Goal: Information Seeking & Learning: Understand process/instructions

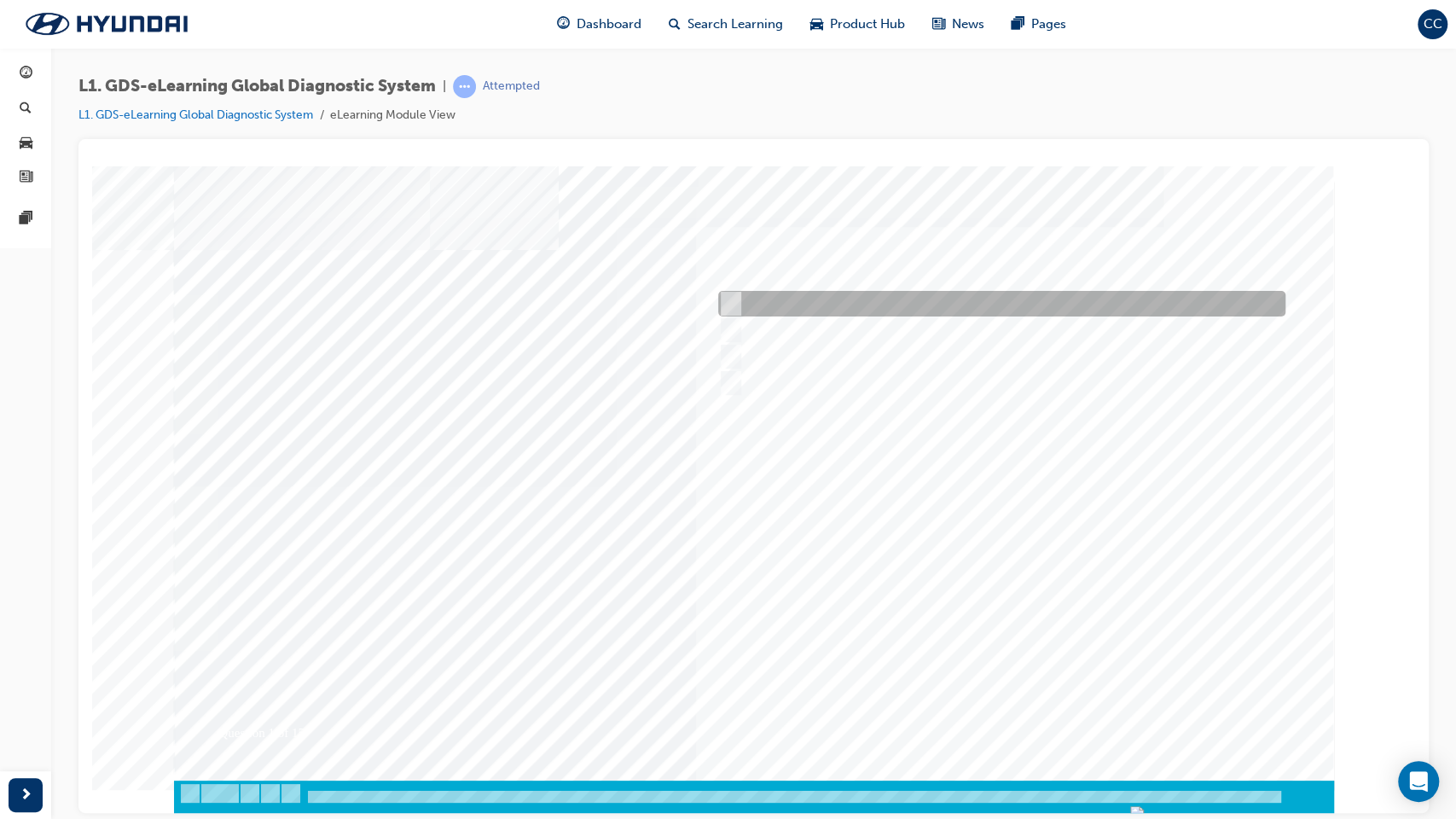
click at [733, 300] on input "Four" at bounding box center [728, 304] width 19 height 19
radio input "true"
click at [952, 519] on div at bounding box center [754, 485] width 1159 height 639
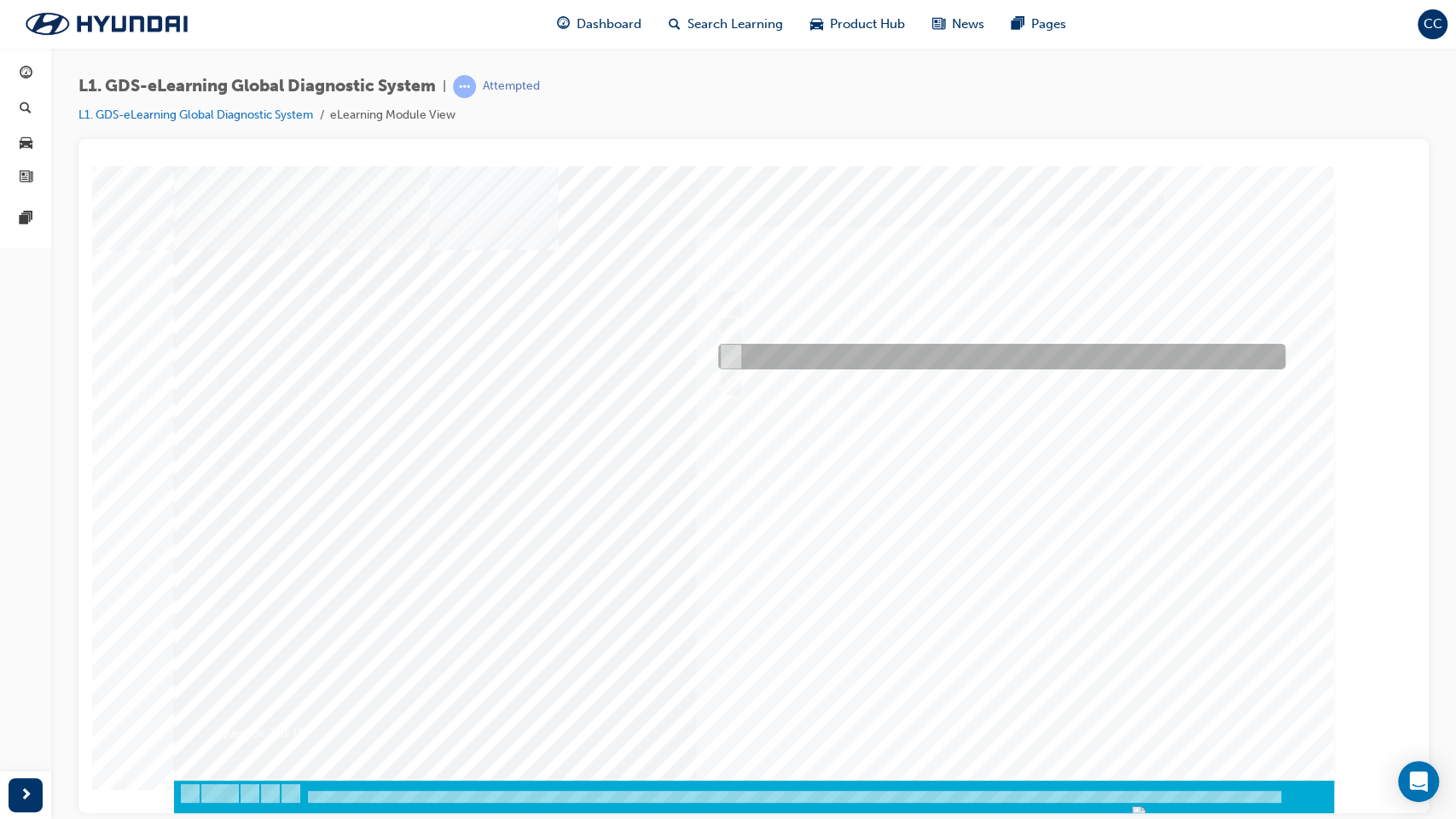
click at [725, 352] on input "Notification on a new update" at bounding box center [728, 356] width 19 height 19
radio input "true"
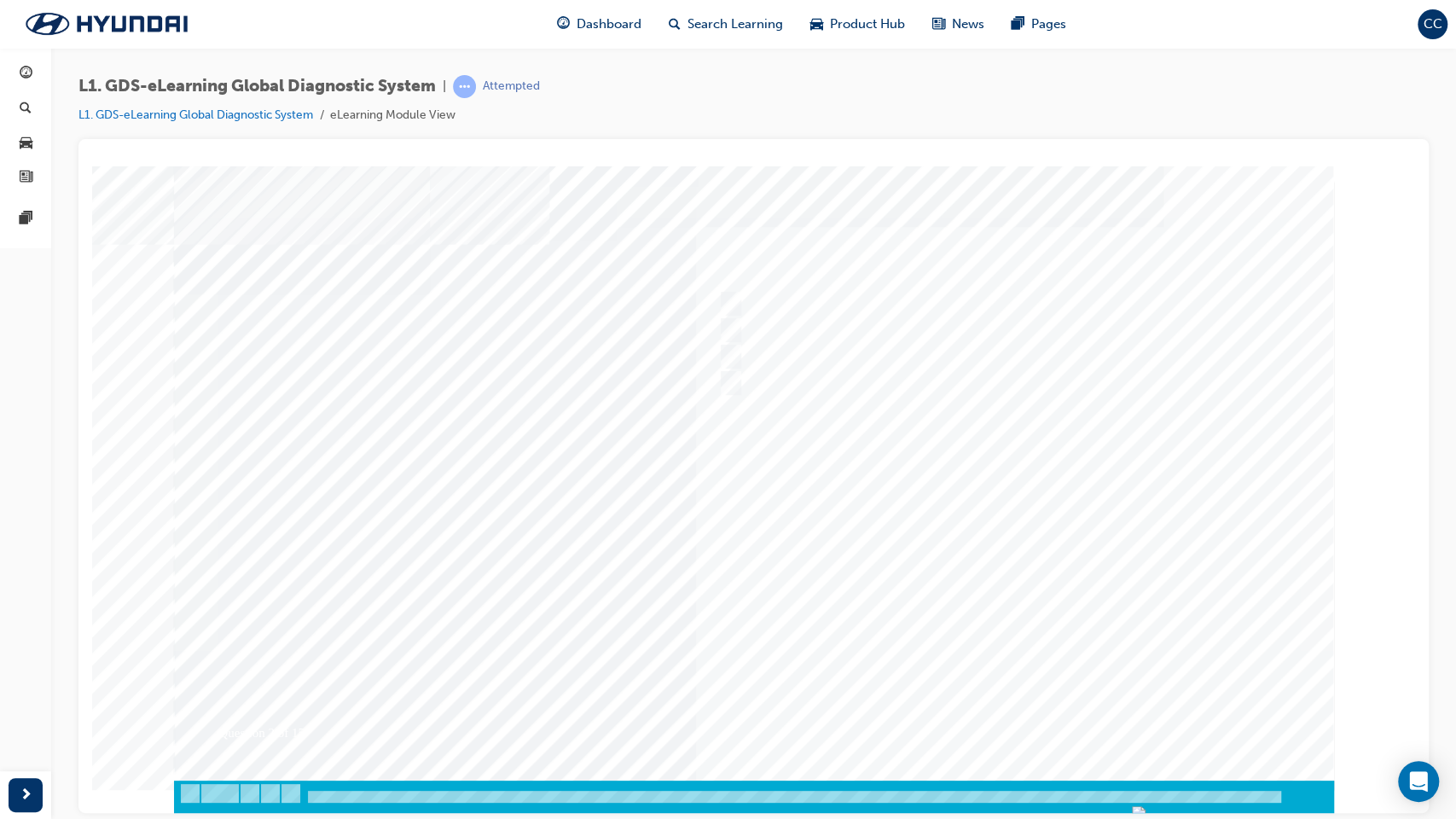
click at [967, 517] on div at bounding box center [754, 485] width 1159 height 639
click at [734, 304] on input "User Guide" at bounding box center [727, 304] width 19 height 19
checkbox input "true"
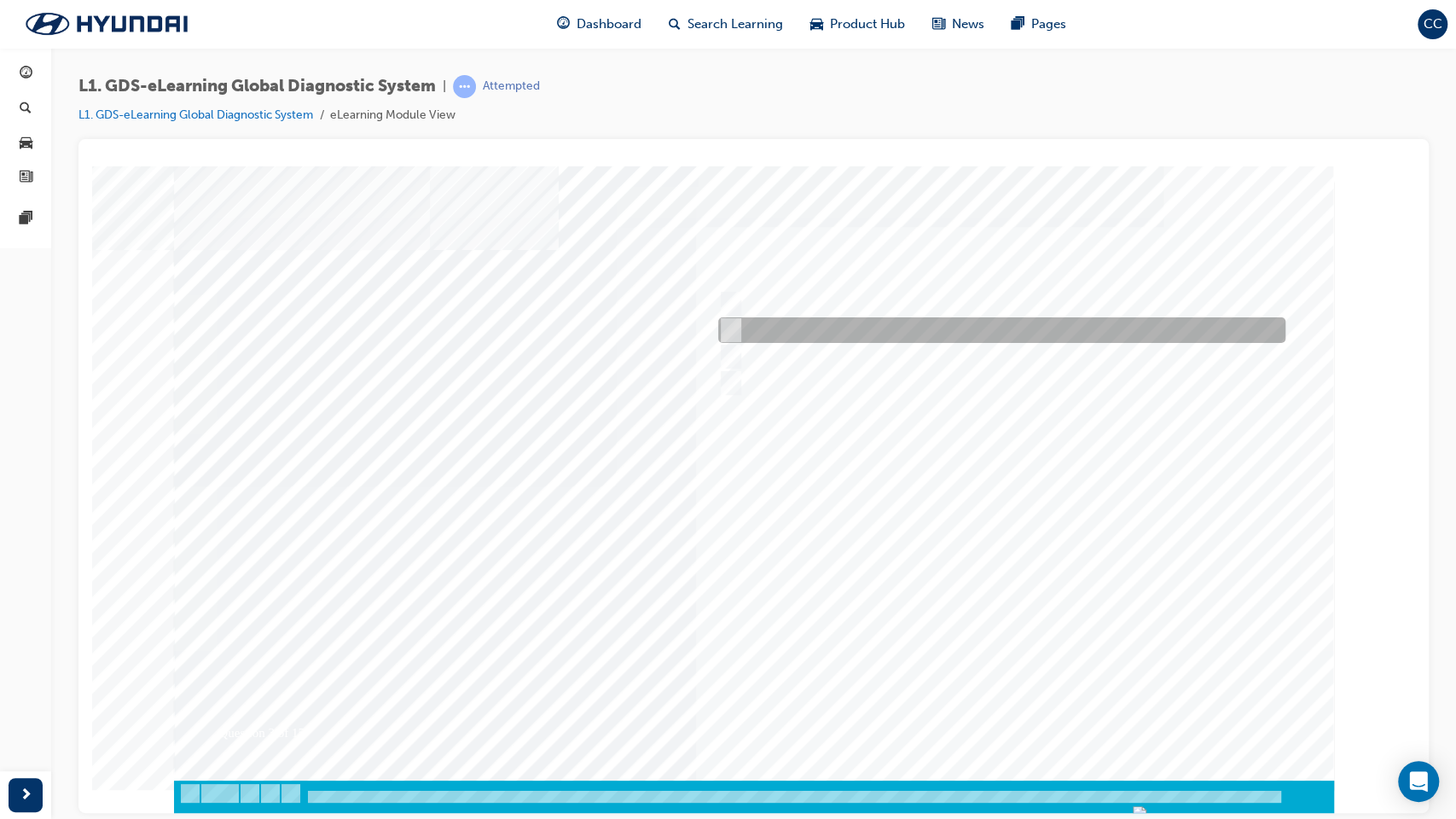
click at [730, 327] on input "Fault Code Searching" at bounding box center [727, 330] width 19 height 19
checkbox input "true"
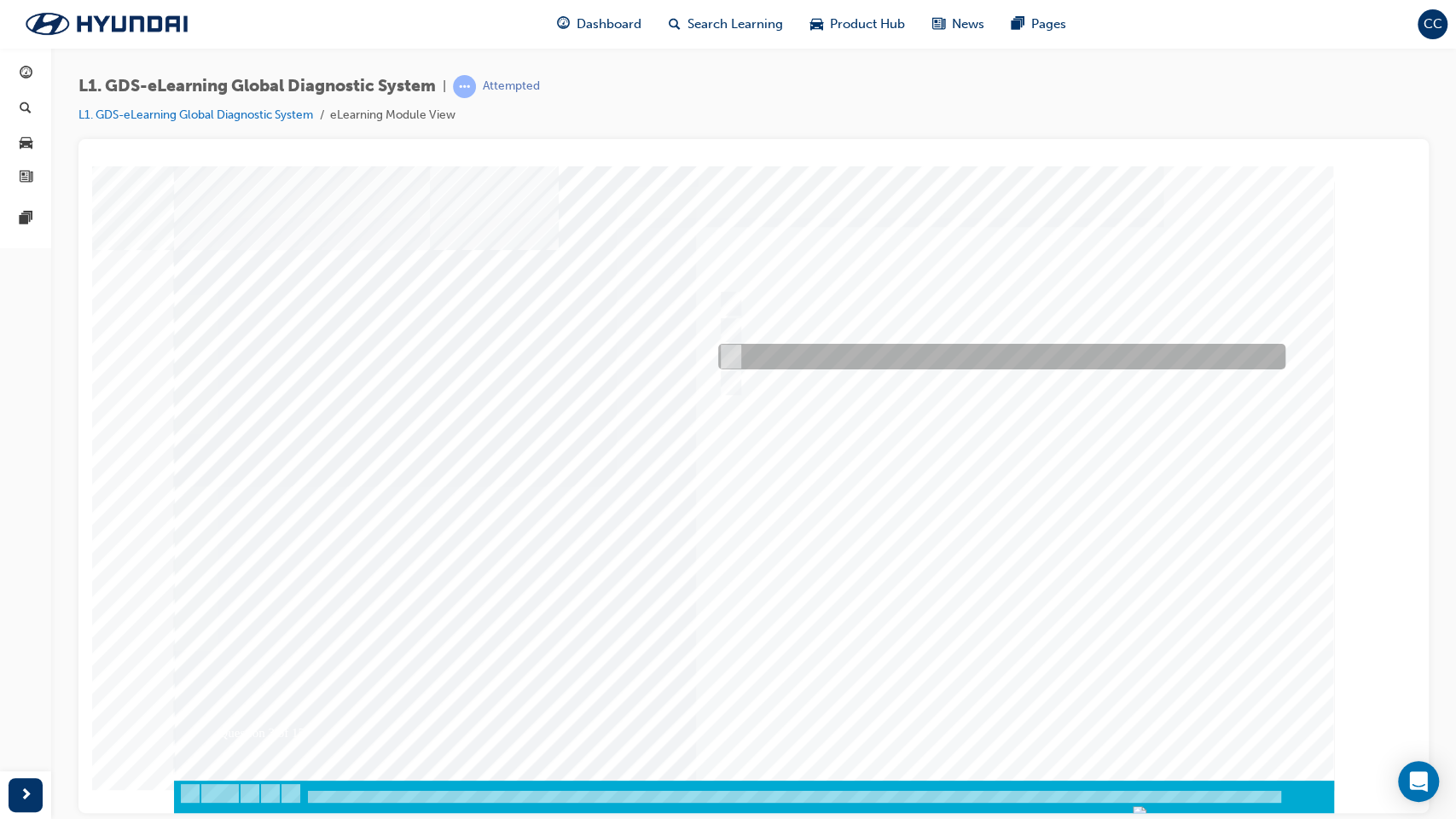
click at [735, 351] on input "Smart EV Solution" at bounding box center [727, 356] width 19 height 19
checkbox input "true"
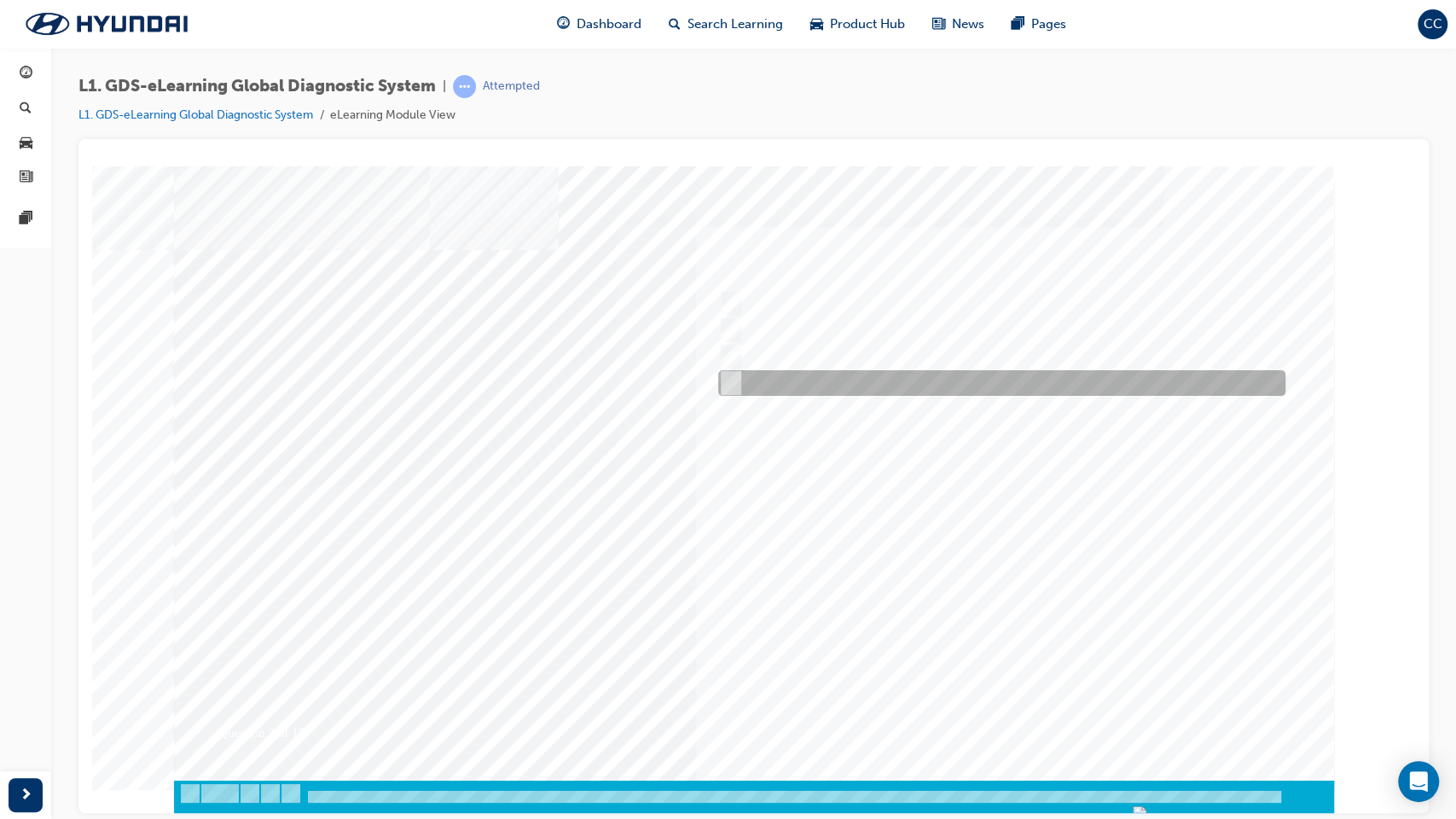
click at [733, 377] on input "Data Analysis" at bounding box center [727, 383] width 19 height 19
checkbox input "true"
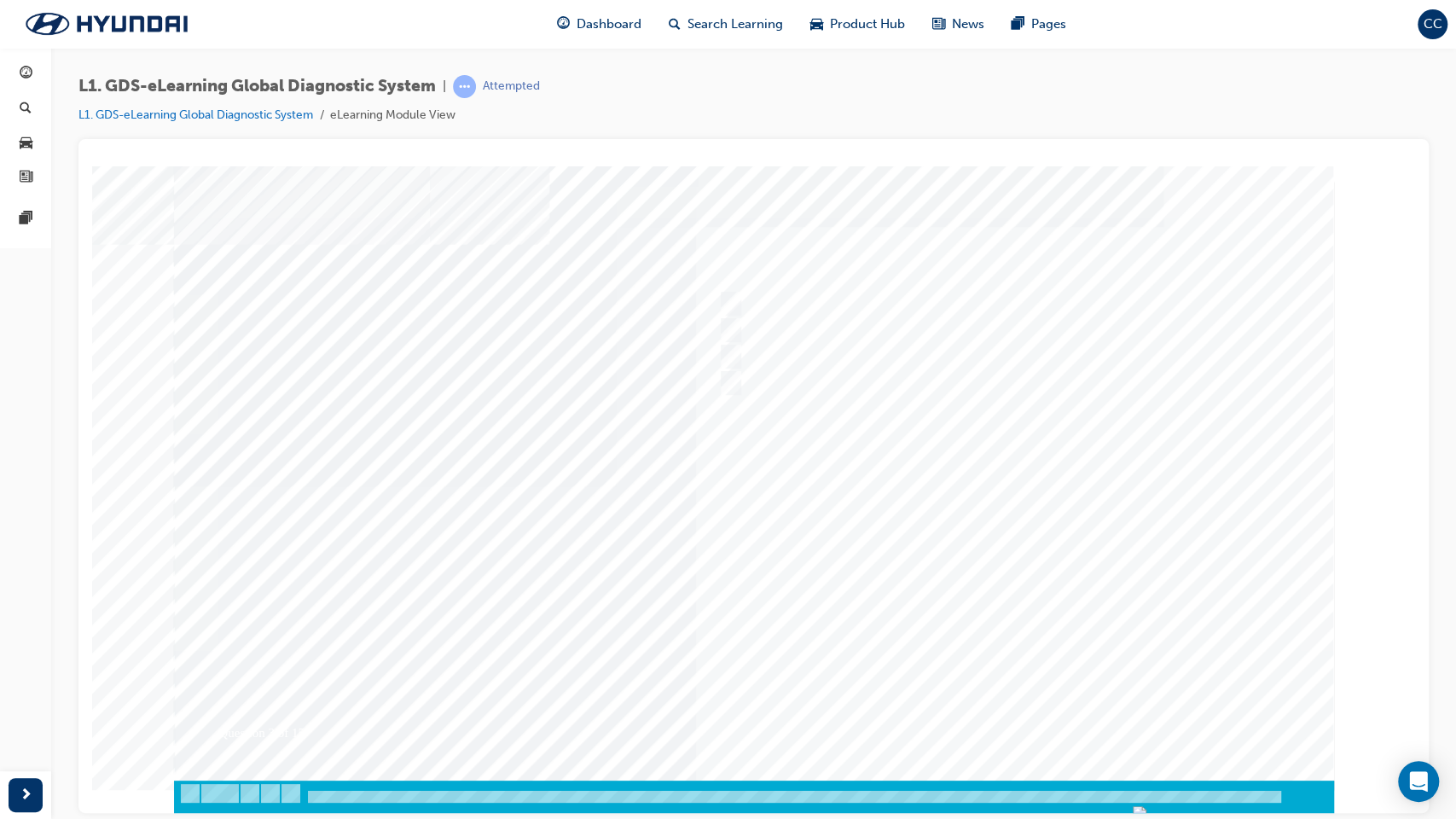
click at [946, 517] on div at bounding box center [754, 485] width 1159 height 639
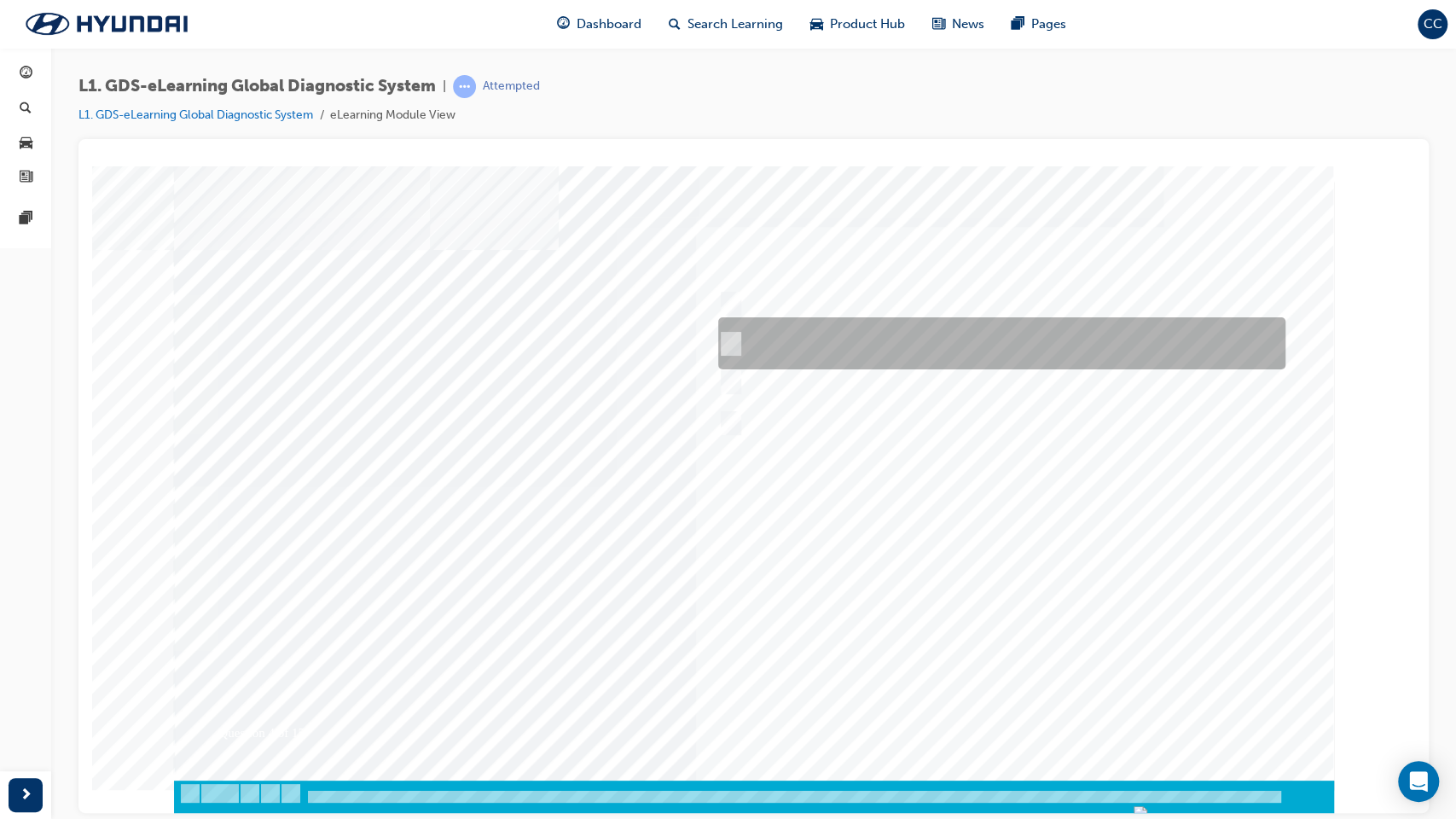
click at [730, 337] on input "START the engine and do not turn the ignition key to the OFF position during th…" at bounding box center [728, 344] width 19 height 19
radio input "true"
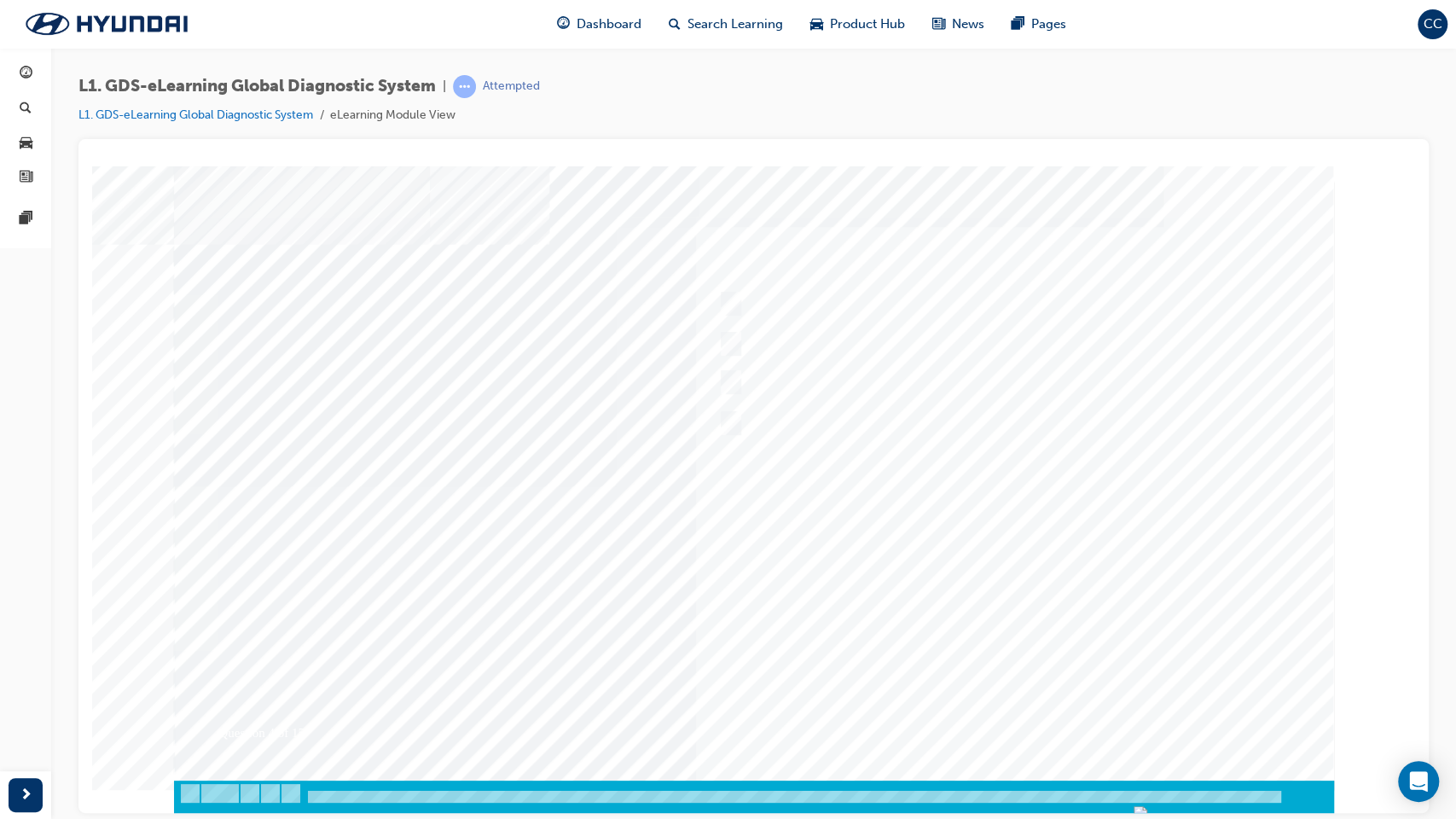
click at [919, 571] on div at bounding box center [754, 485] width 1159 height 639
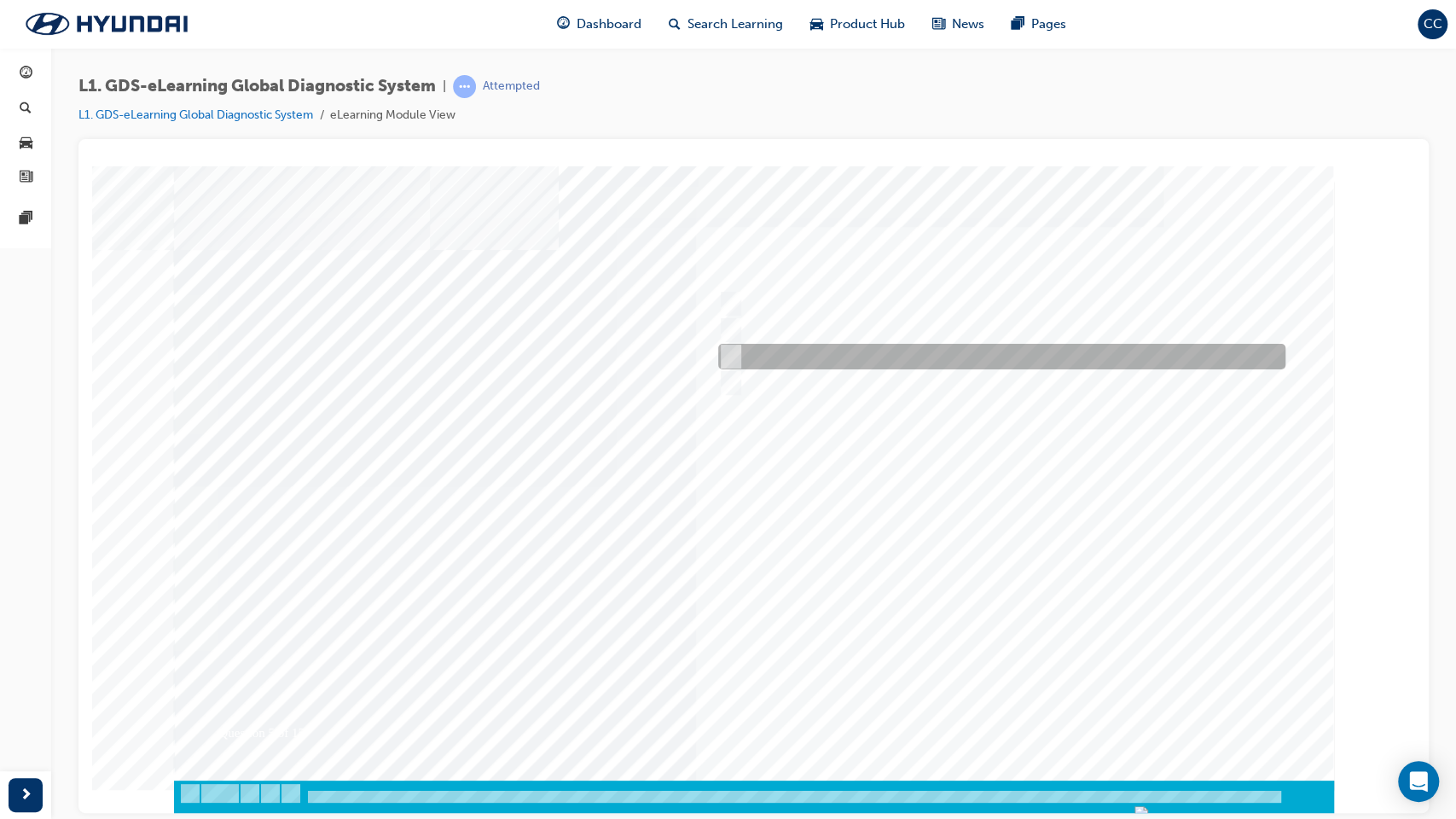
click at [725, 354] on input "From GDS Smart Toolbox by selecting Service Information" at bounding box center [727, 356] width 19 height 19
checkbox input "true"
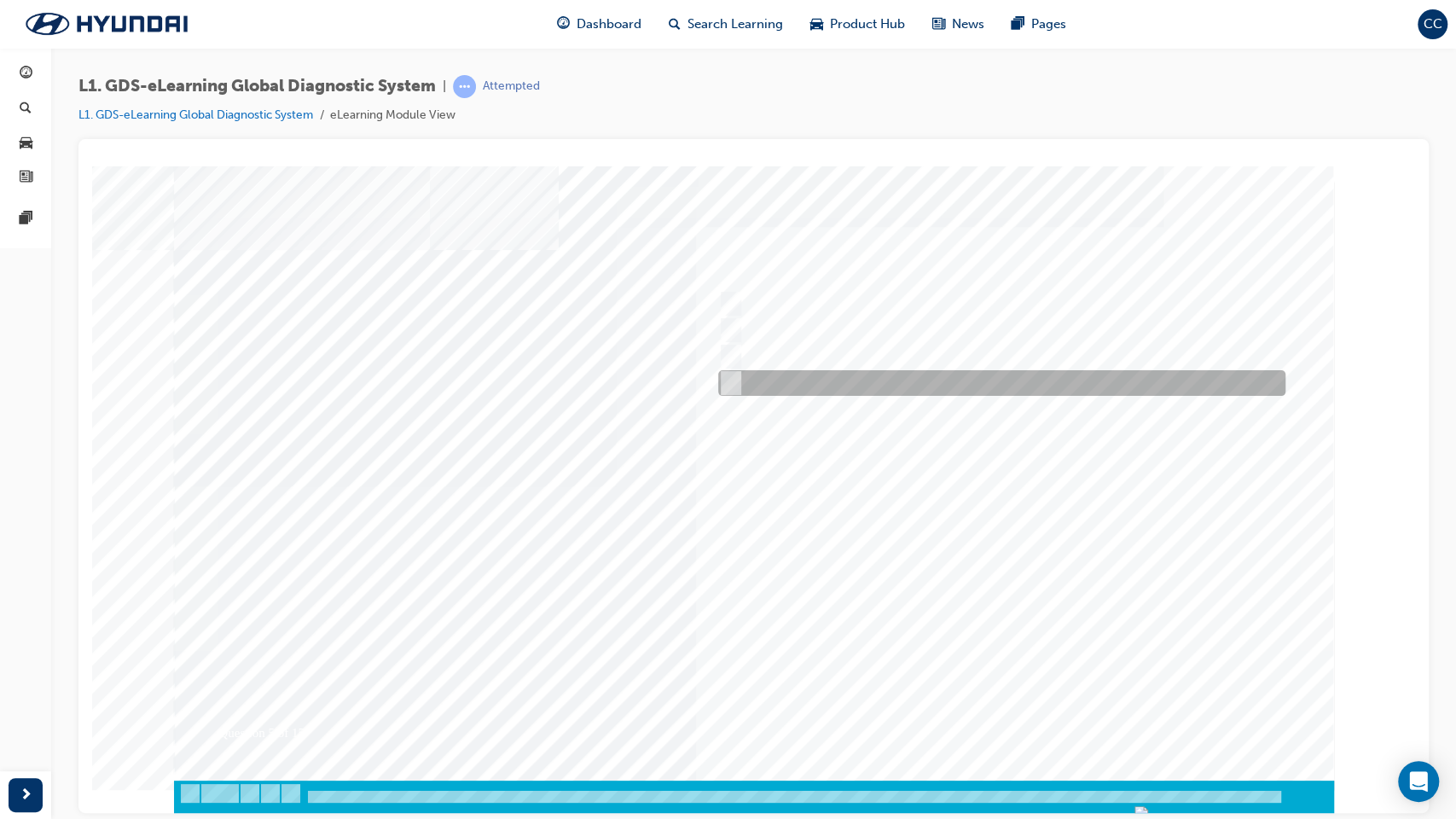
click at [728, 382] on input "From Home Screen Bottom Menu by selecting Service Information" at bounding box center [727, 383] width 19 height 19
checkbox input "true"
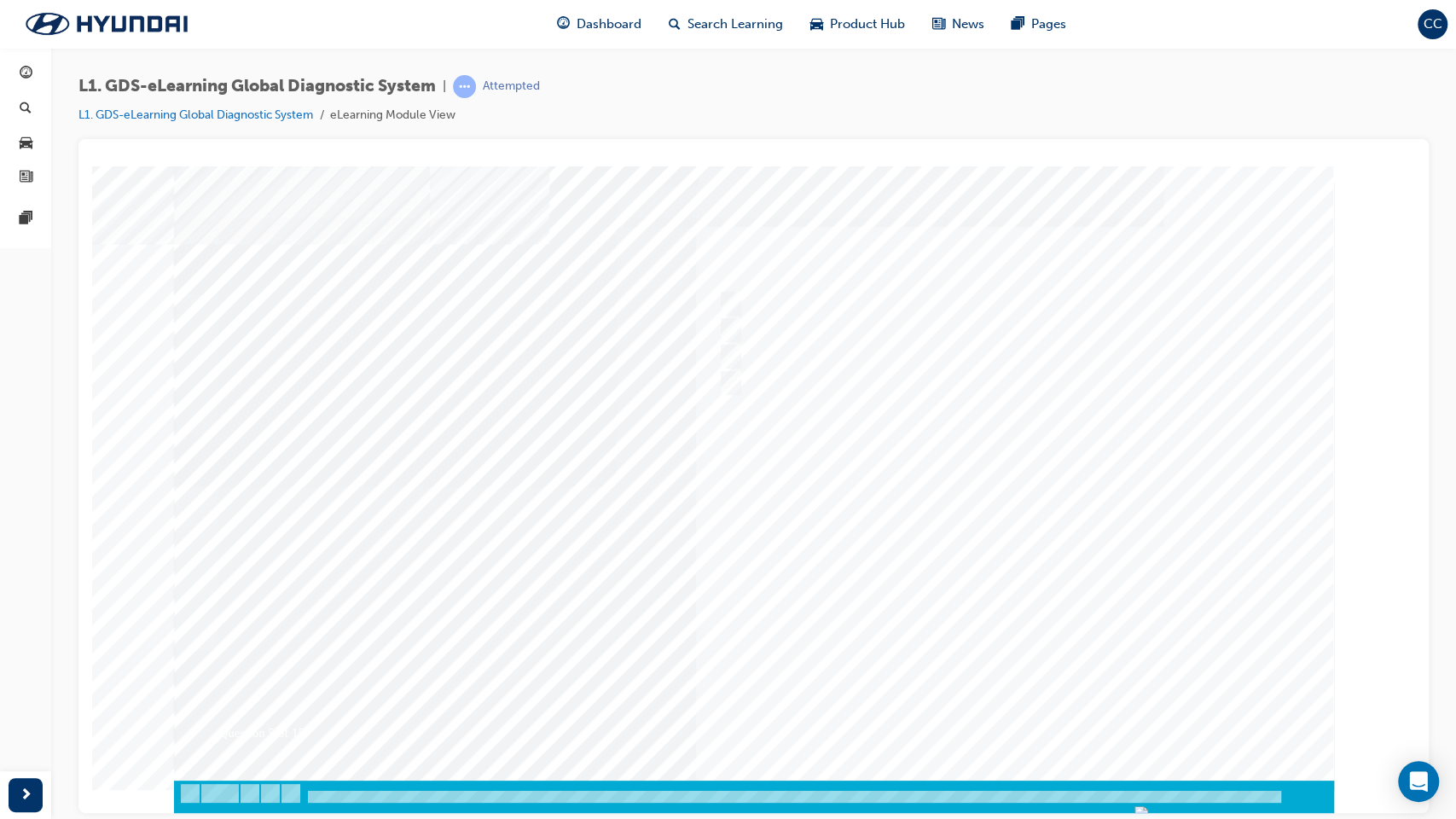
click at [939, 527] on div at bounding box center [754, 485] width 1159 height 639
click at [730, 299] on input "Touch and feel to check if component’s operating" at bounding box center [727, 304] width 19 height 19
checkbox input "true"
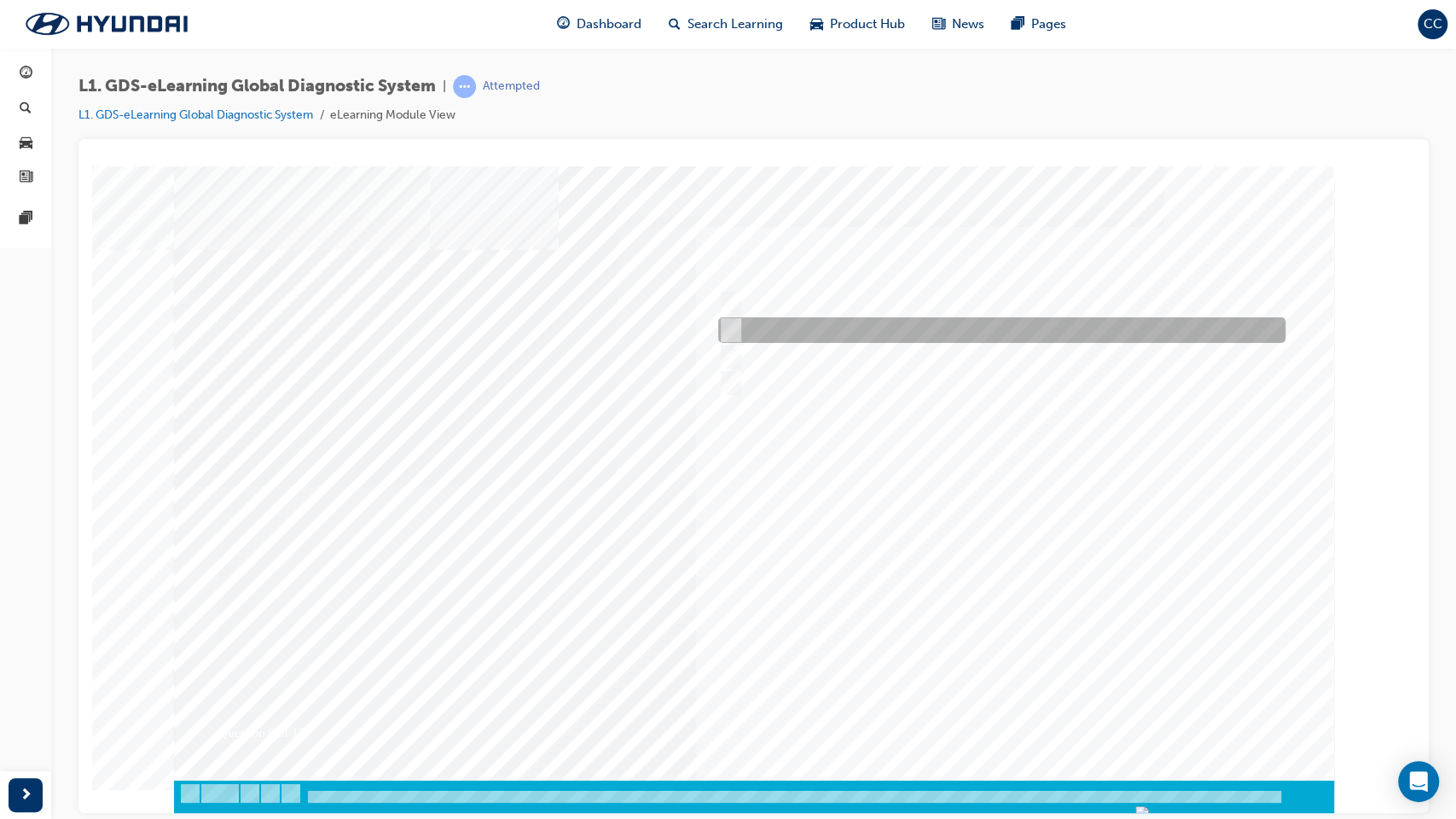
click at [727, 326] on input "Physically look at the component to check if it’s operating" at bounding box center [727, 330] width 19 height 19
checkbox input "true"
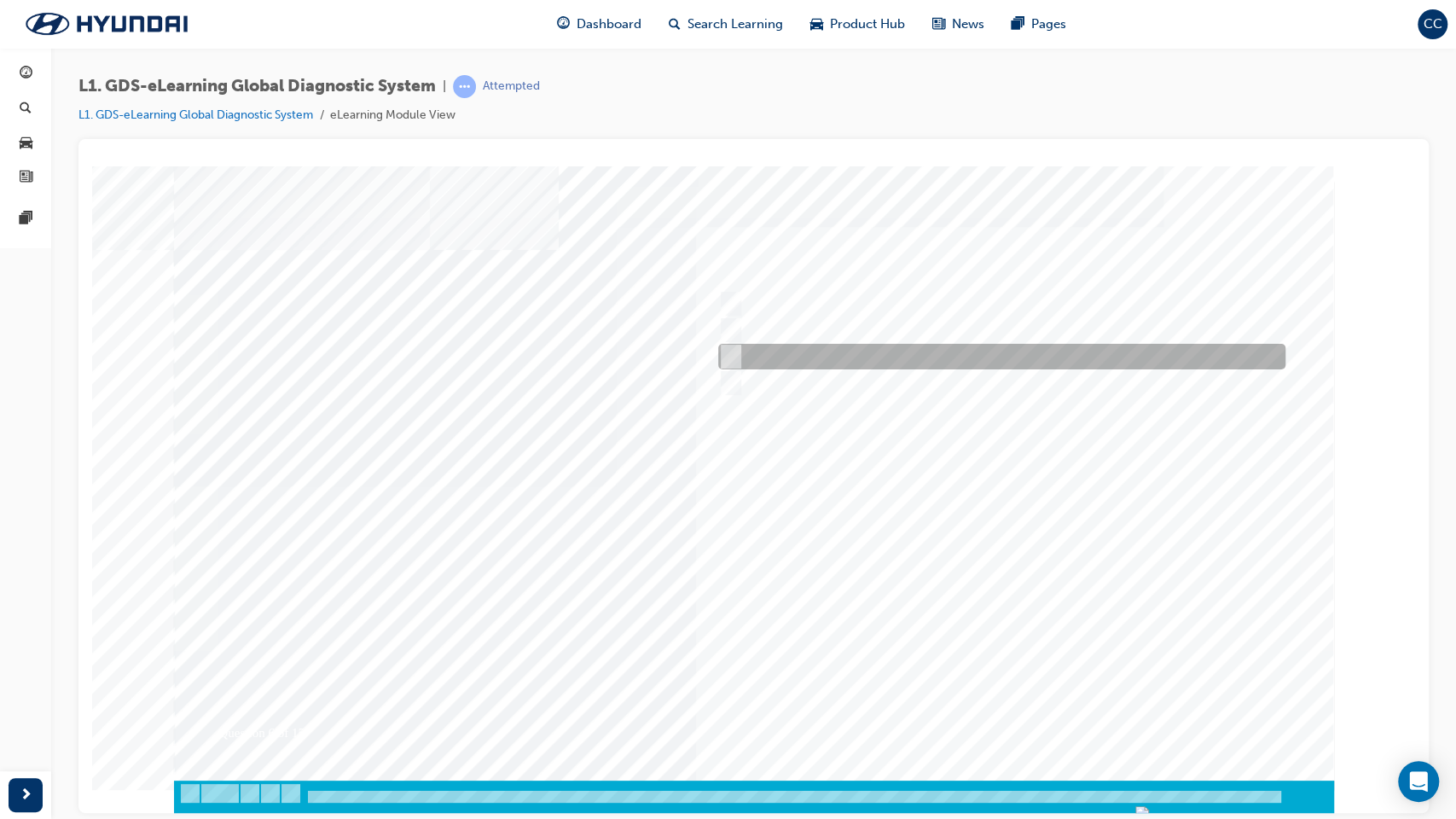
click at [730, 352] on input "Hear if the component to check for operation" at bounding box center [727, 356] width 19 height 19
checkbox input "true"
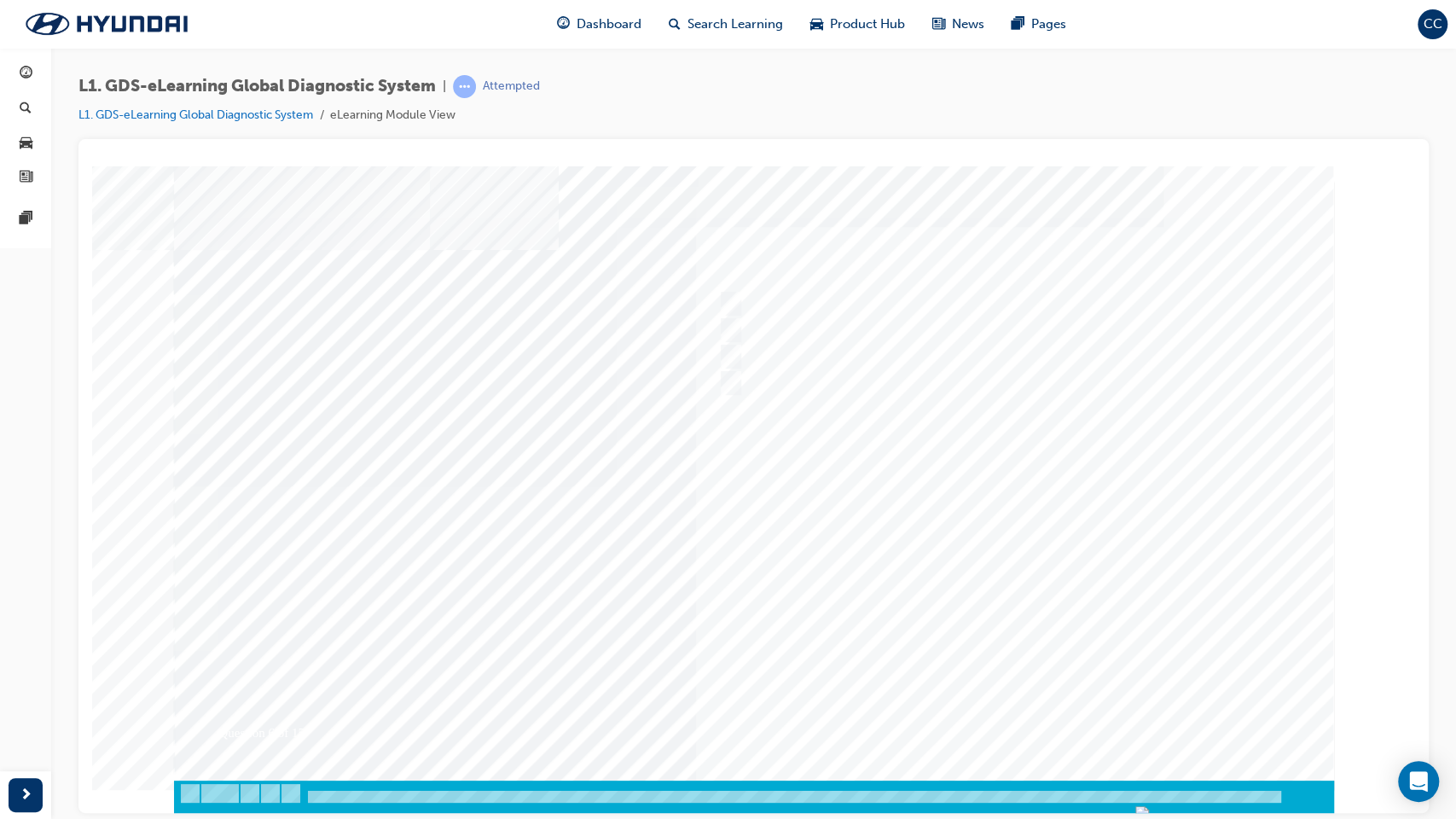
click at [892, 526] on div at bounding box center [754, 485] width 1159 height 639
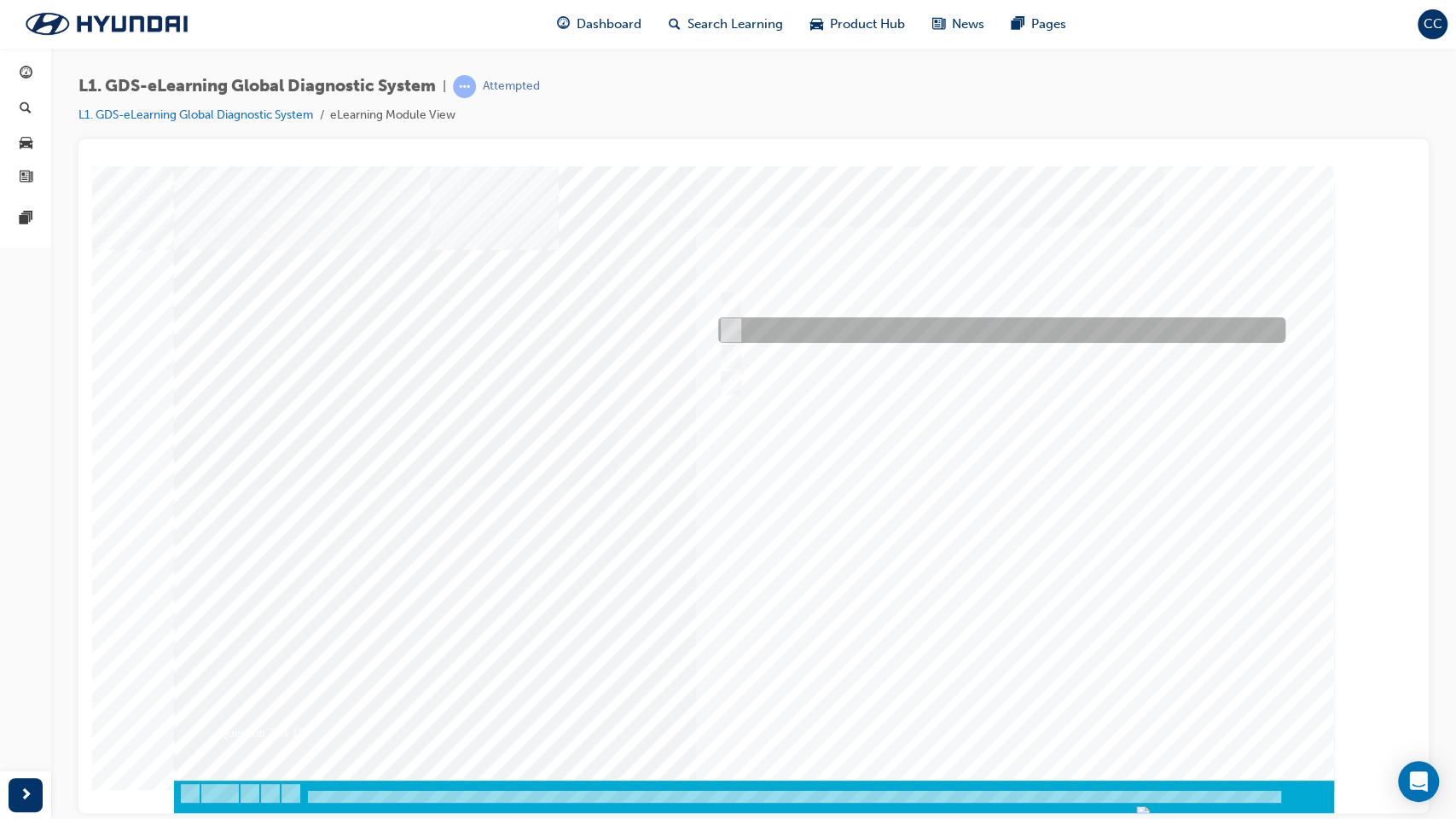
click at [737, 326] on div at bounding box center [997, 330] width 567 height 26
radio input "true"
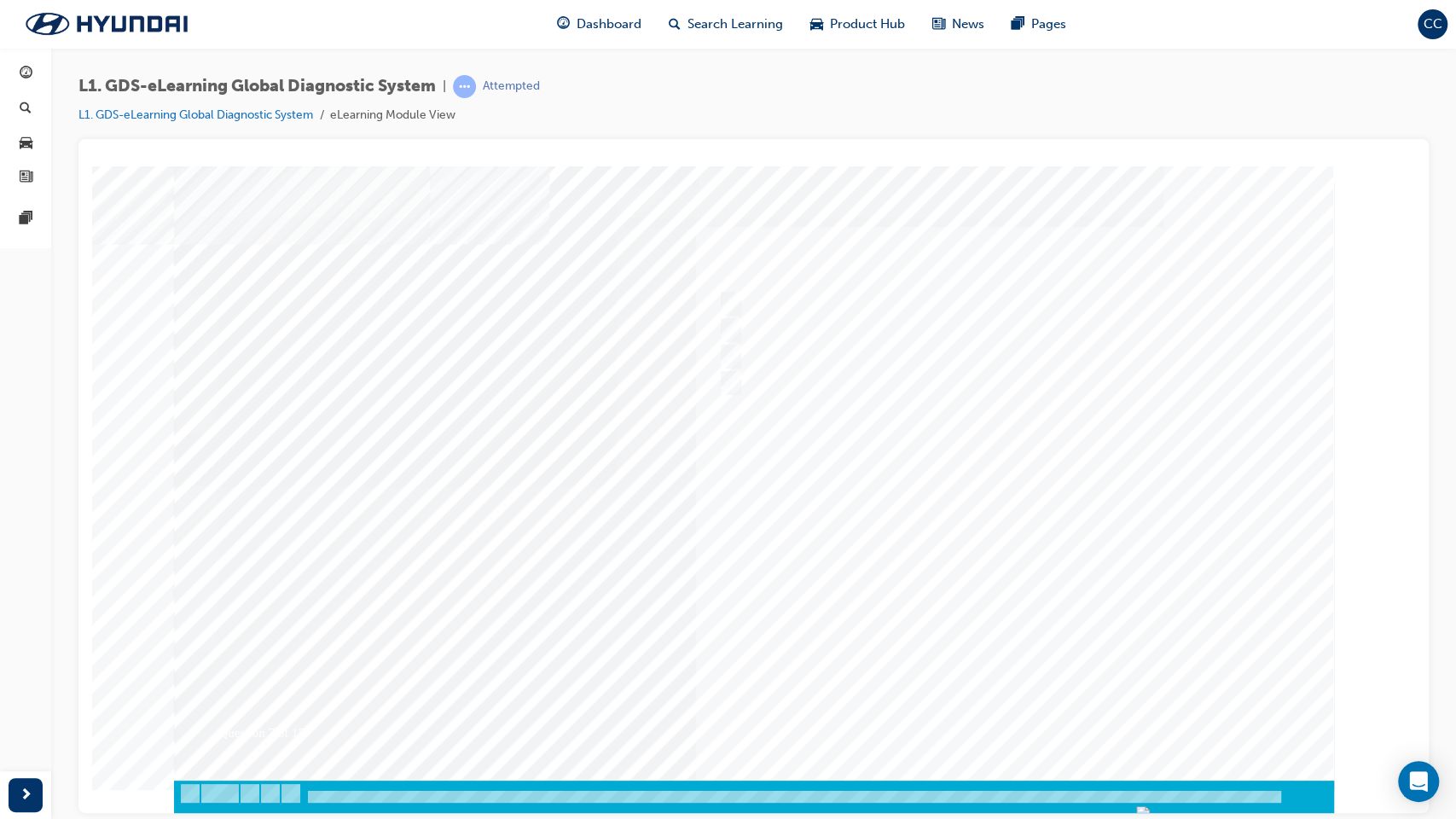
click at [914, 554] on div at bounding box center [754, 485] width 1159 height 639
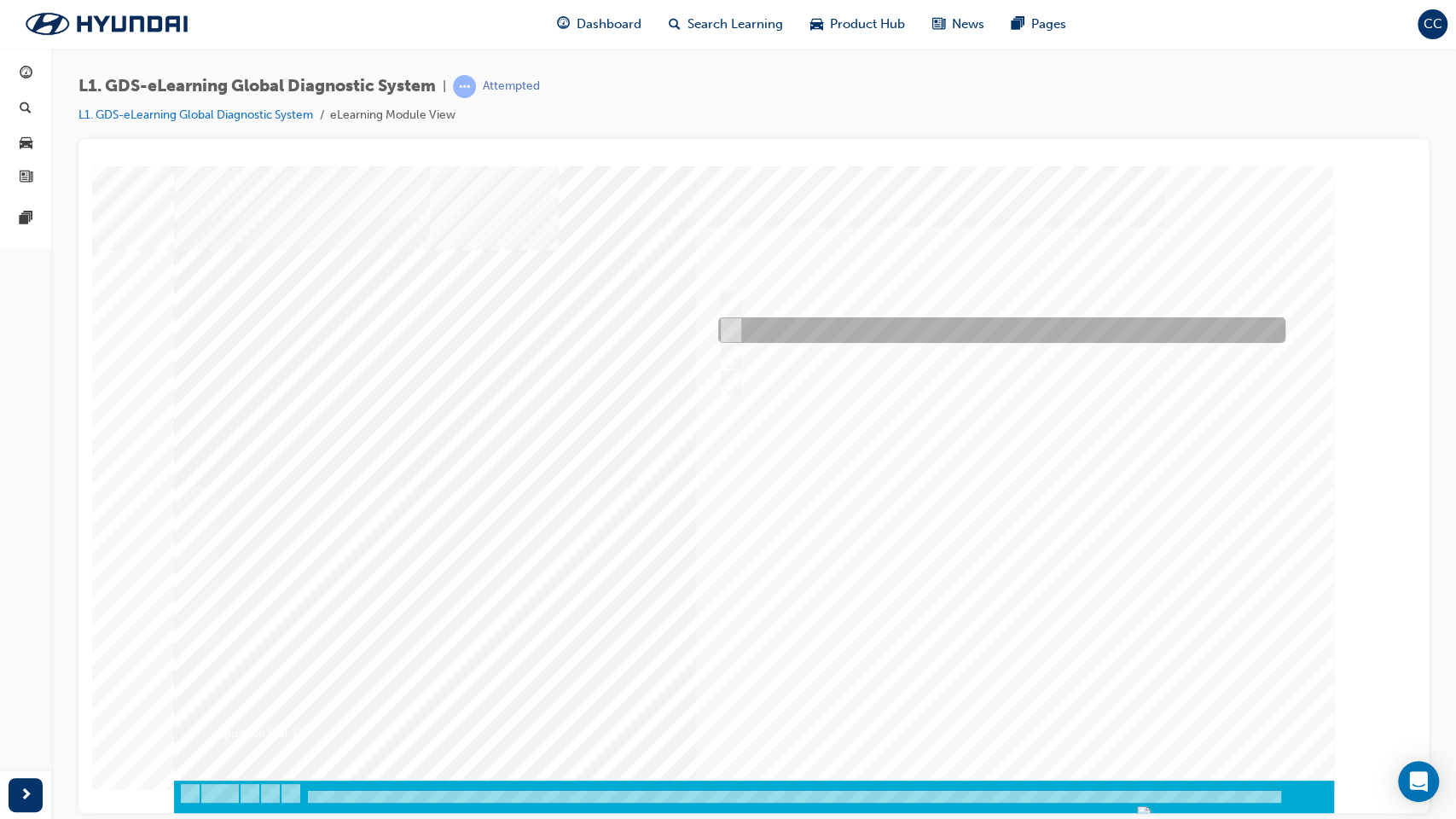
click at [731, 328] on input "Actuation Test" at bounding box center [728, 330] width 19 height 19
radio input "true"
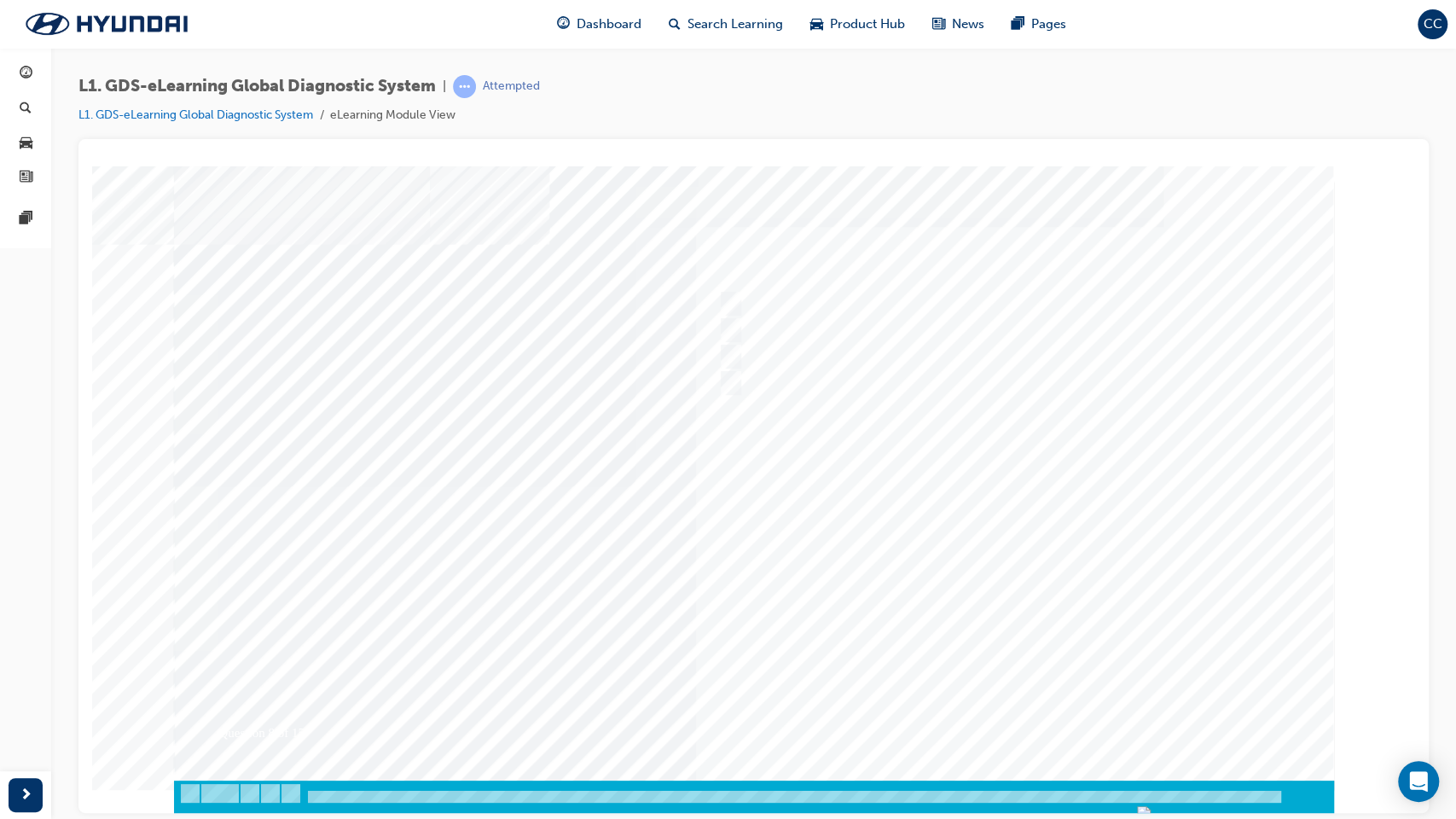
click at [869, 503] on div at bounding box center [754, 485] width 1159 height 639
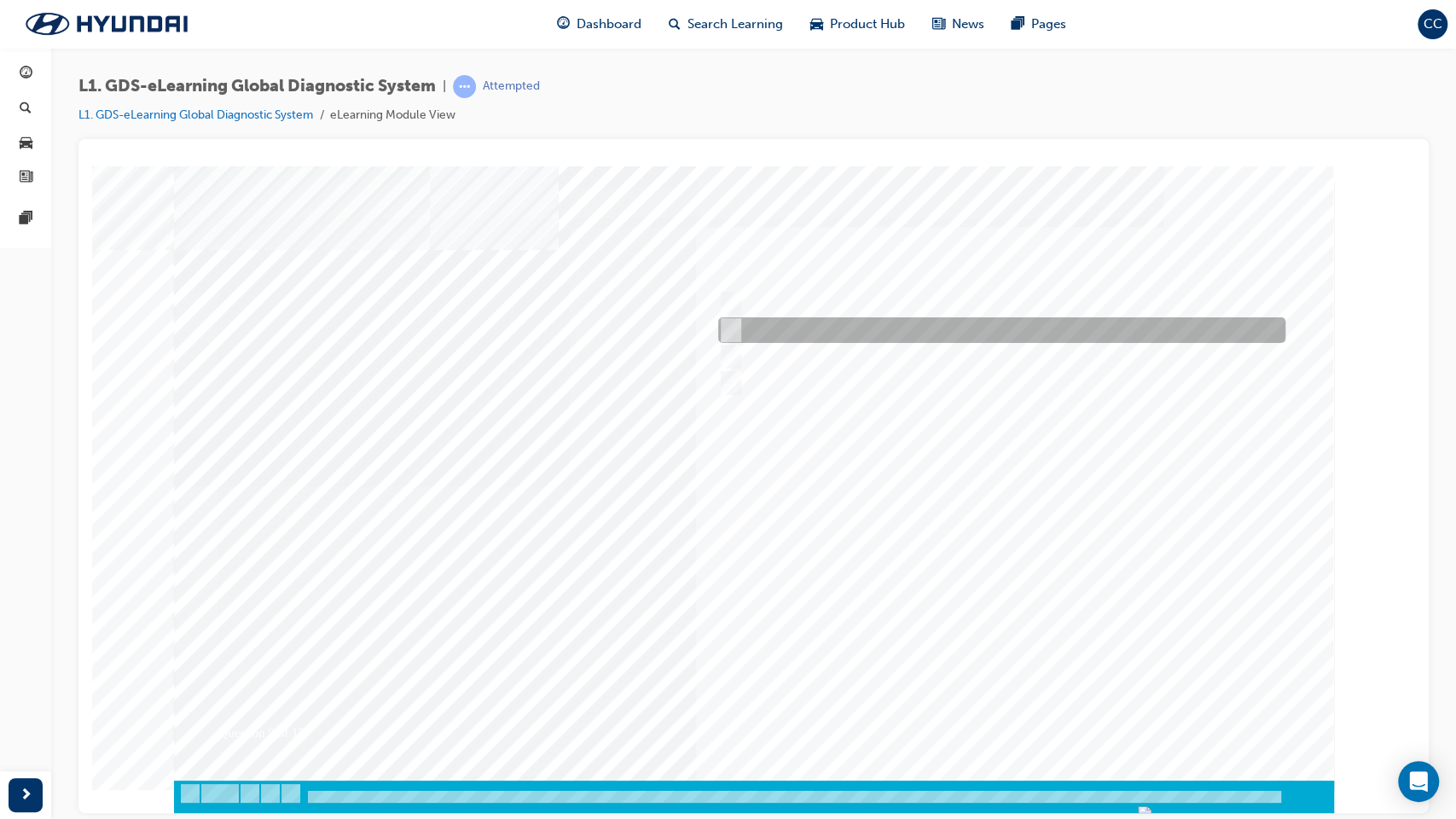
click at [730, 328] on input "Data Saving" at bounding box center [728, 330] width 19 height 19
radio input "true"
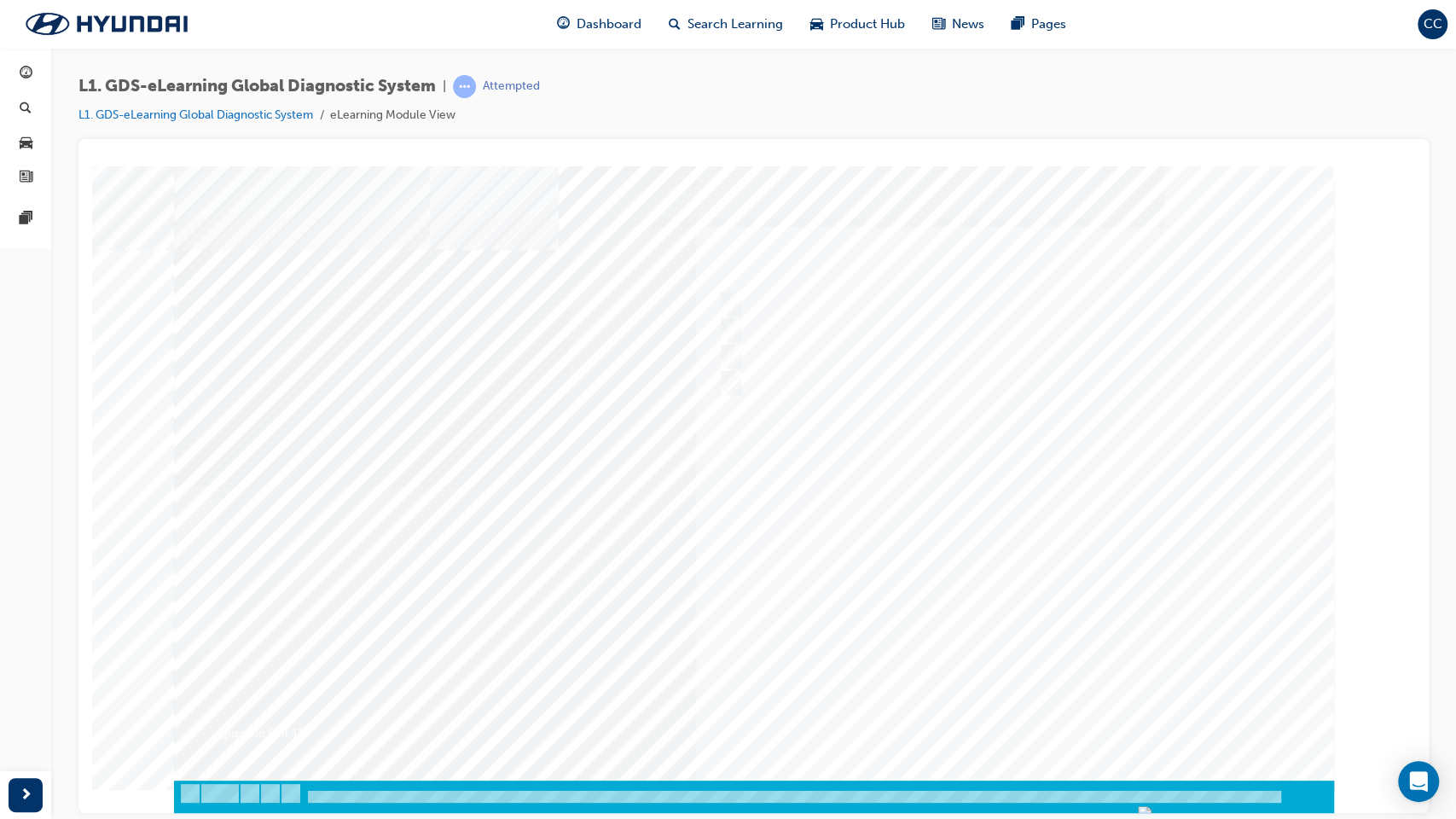
click at [932, 528] on div at bounding box center [754, 485] width 1159 height 639
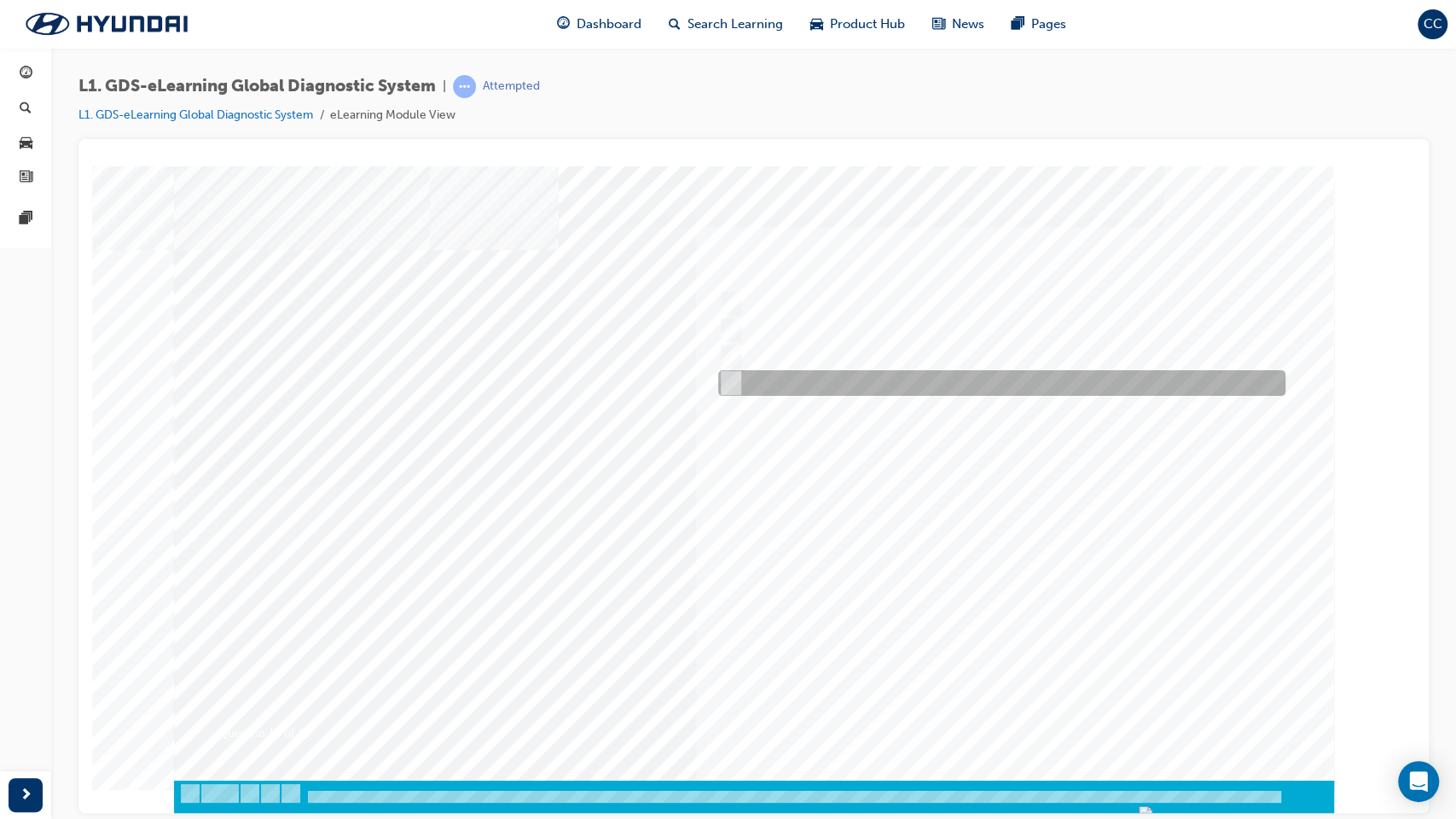
click at [734, 384] on input "S/W Management" at bounding box center [728, 383] width 19 height 19
radio input "true"
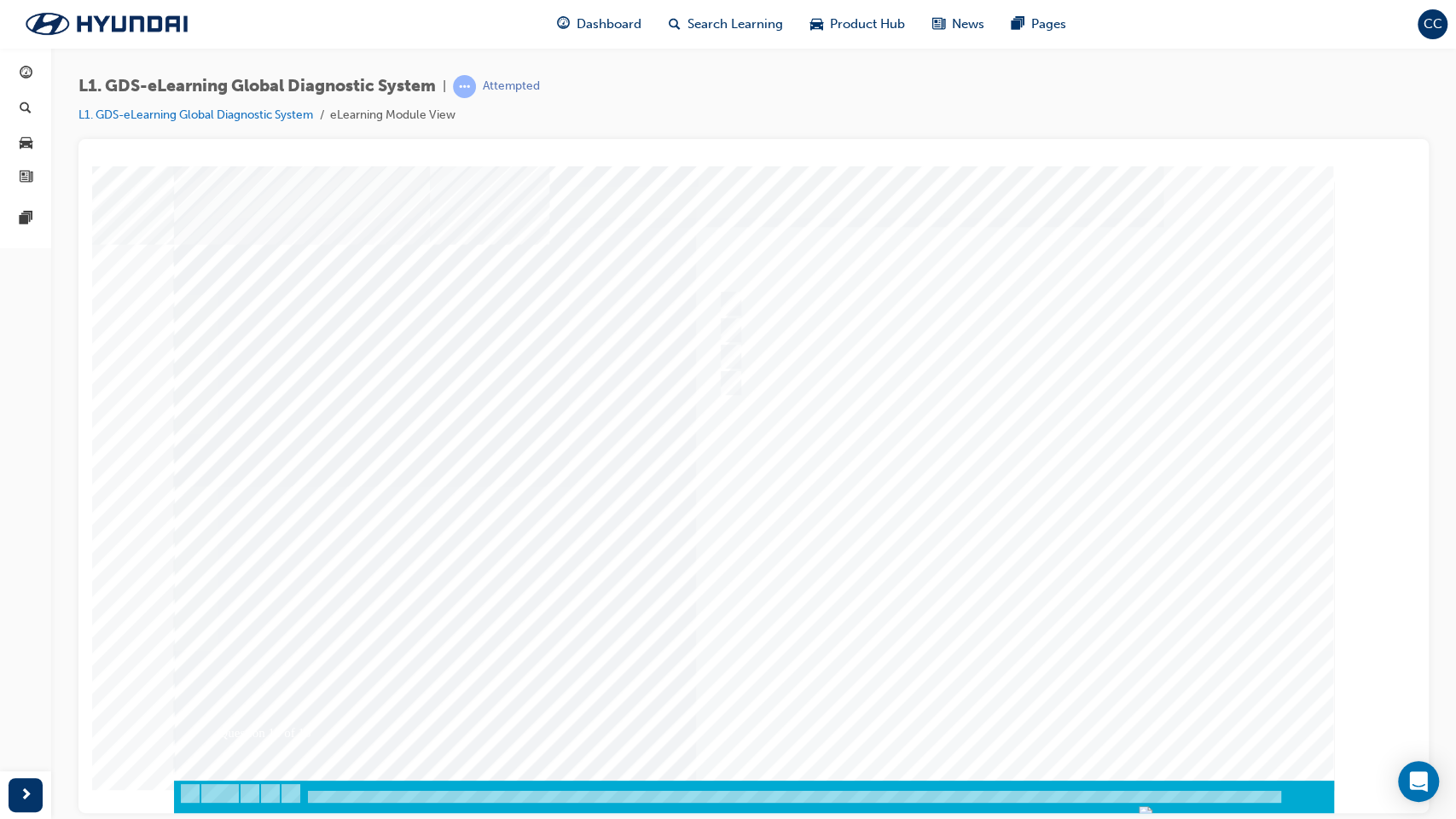
click at [877, 517] on div at bounding box center [754, 485] width 1159 height 639
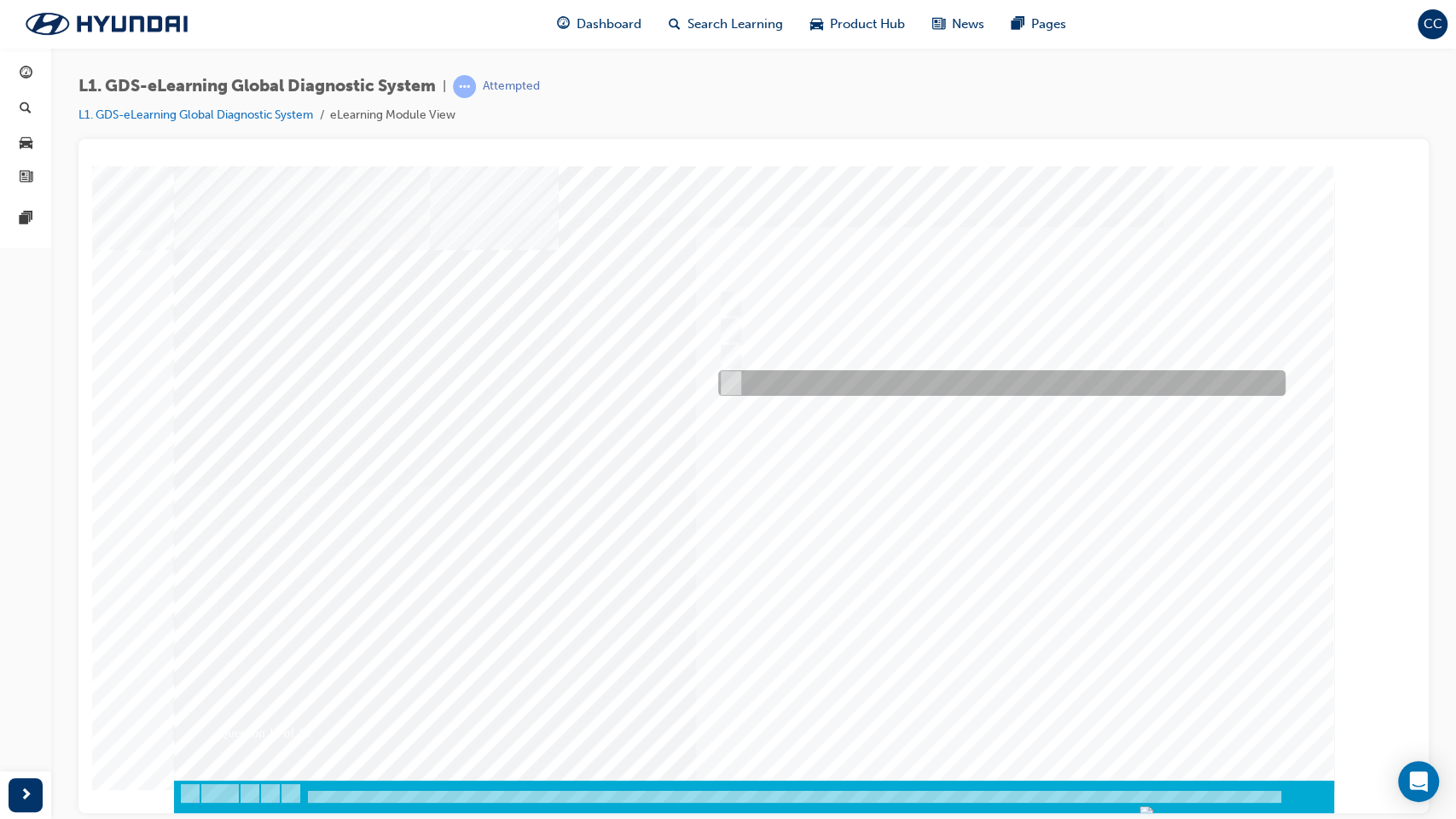
click at [728, 378] on input "To view the oscilloscope using the VMI" at bounding box center [728, 383] width 19 height 19
radio input "true"
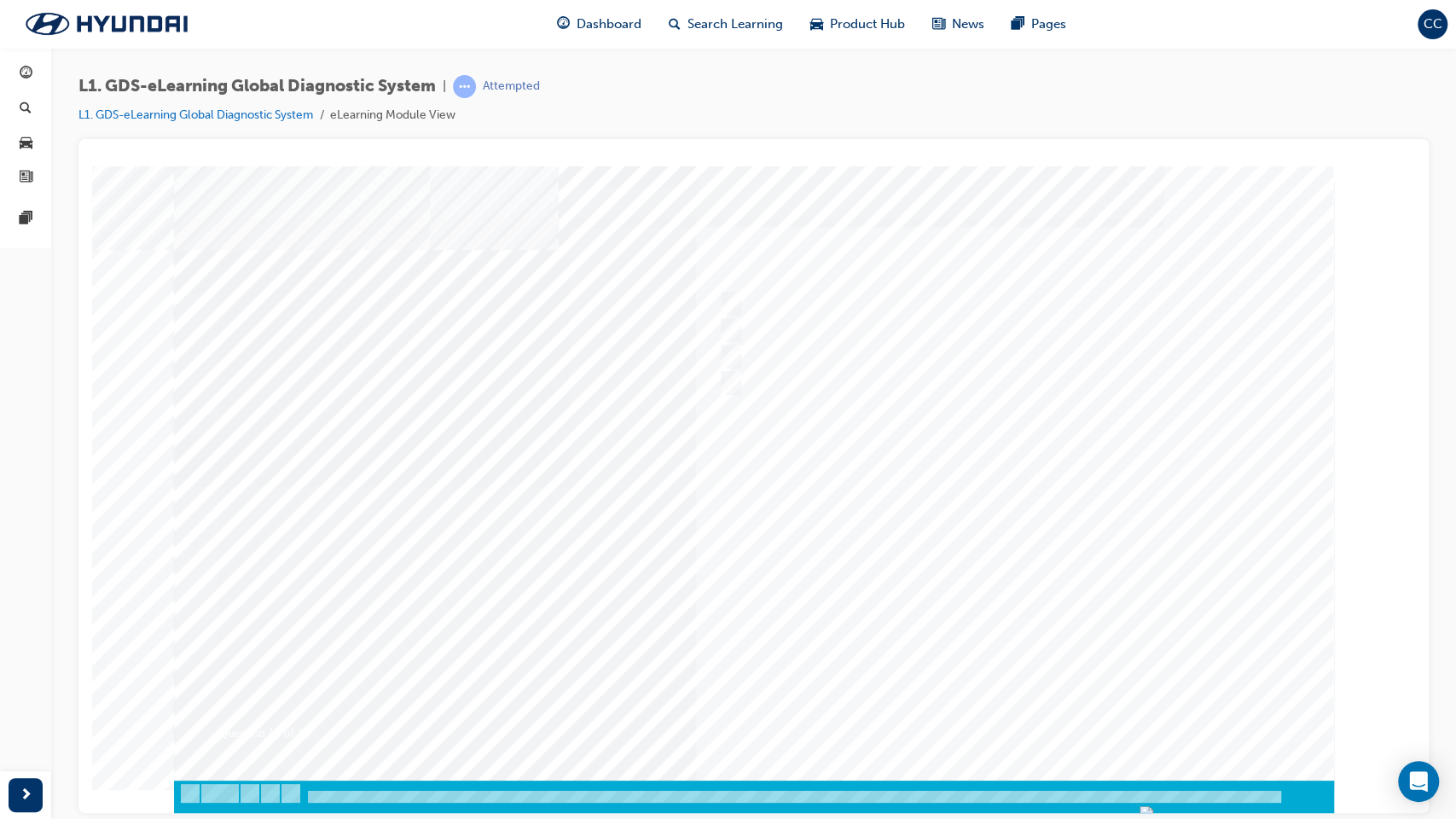
click at [898, 552] on div at bounding box center [754, 485] width 1159 height 639
click at [730, 303] on input "Active, Pending and History" at bounding box center [728, 304] width 19 height 19
radio input "true"
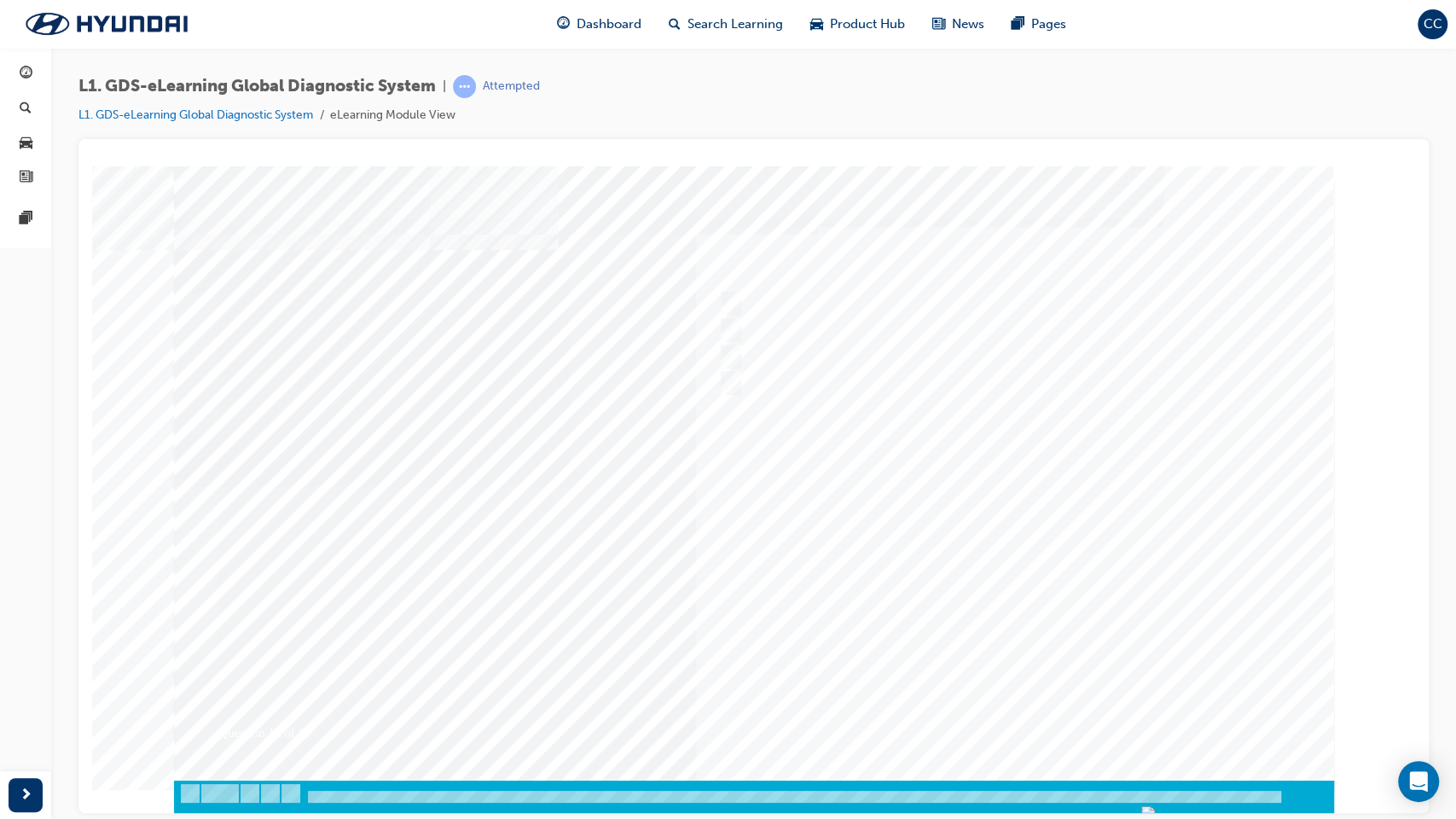
click at [878, 542] on div at bounding box center [754, 485] width 1159 height 639
click at [730, 299] on input "Increase the refresh speed of the data" at bounding box center [728, 304] width 19 height 19
radio input "true"
click at [887, 539] on div at bounding box center [754, 485] width 1159 height 639
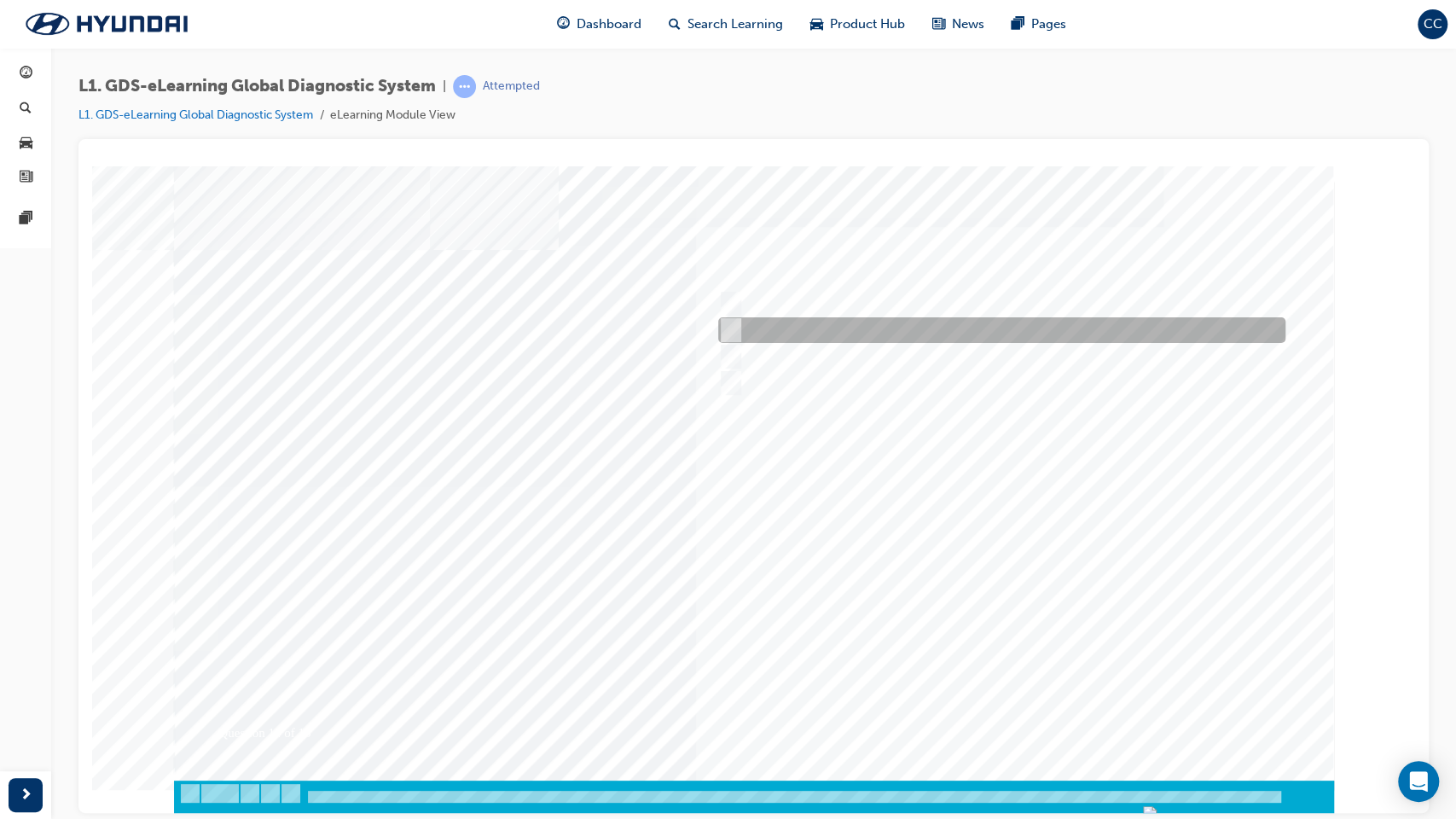
click at [730, 324] on input "Generates a report to Technical Assistance Group" at bounding box center [728, 330] width 19 height 19
radio input "true"
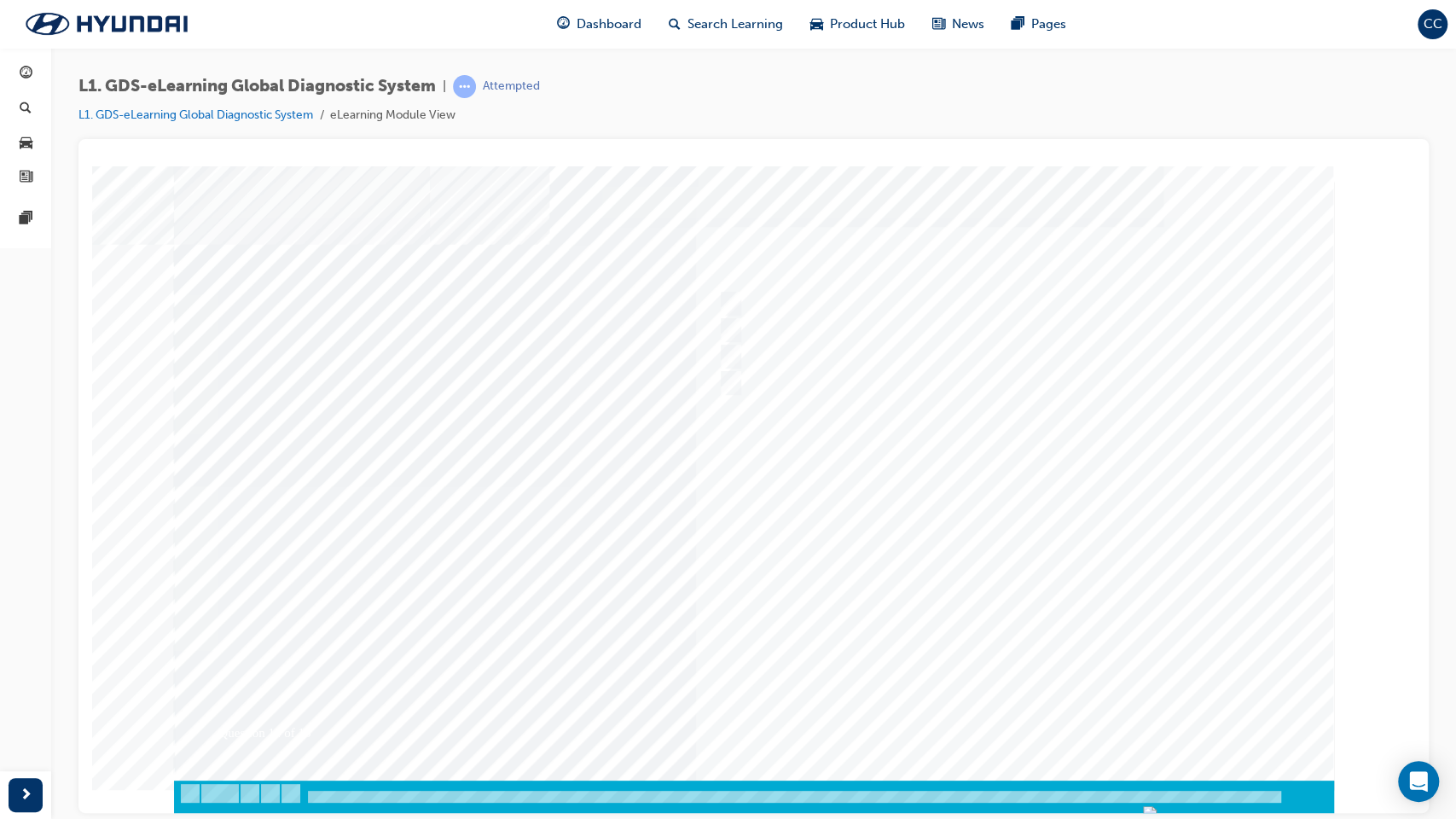
click at [869, 520] on div at bounding box center [754, 485] width 1159 height 639
